Goal: Information Seeking & Learning: Stay updated

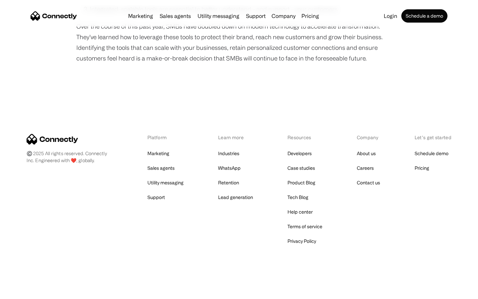
scroll to position [569, 0]
